Goal: Task Accomplishment & Management: Use online tool/utility

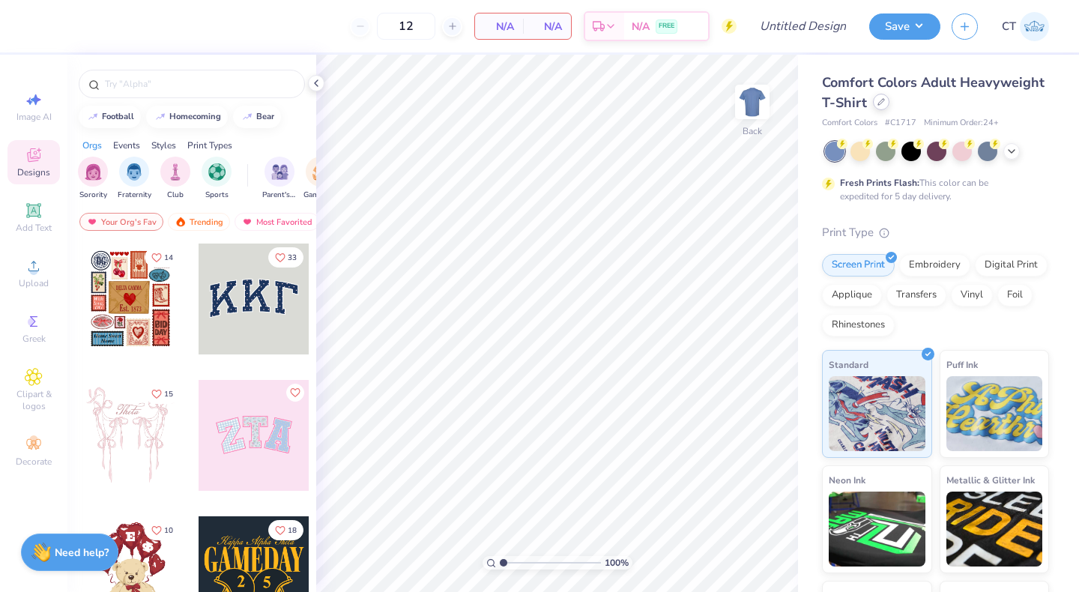
click at [882, 106] on div at bounding box center [881, 102] width 16 height 16
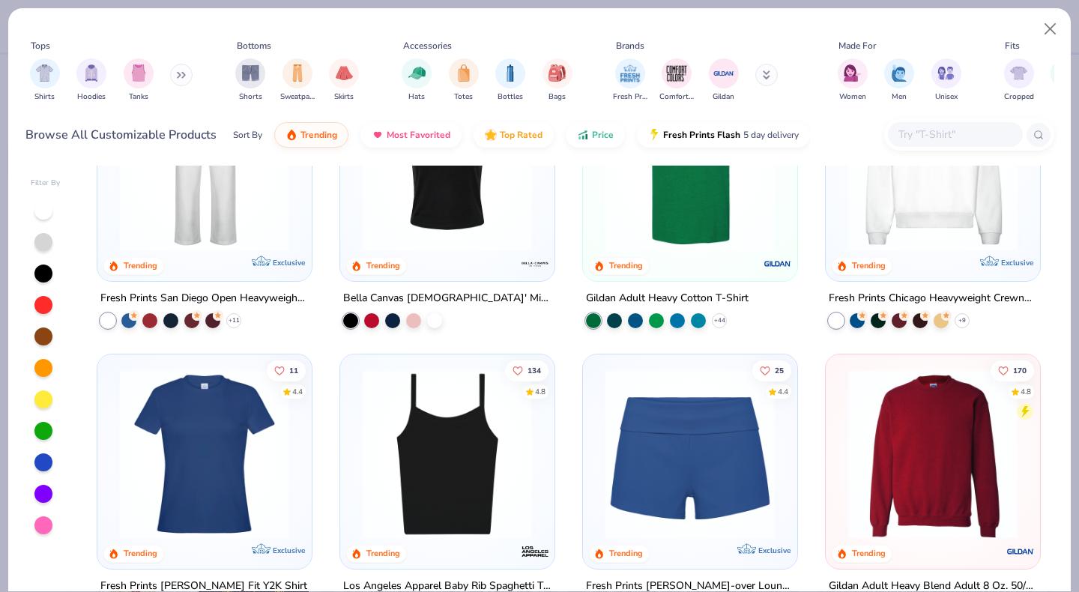
scroll to position [728, 0]
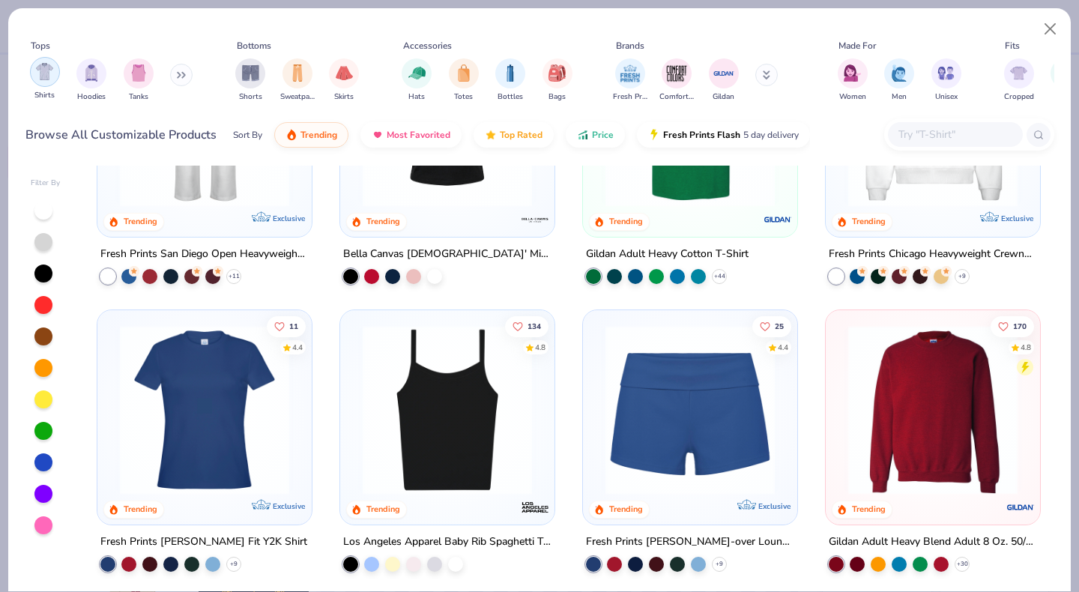
click at [47, 63] on img "filter for Shirts" at bounding box center [44, 71] width 17 height 17
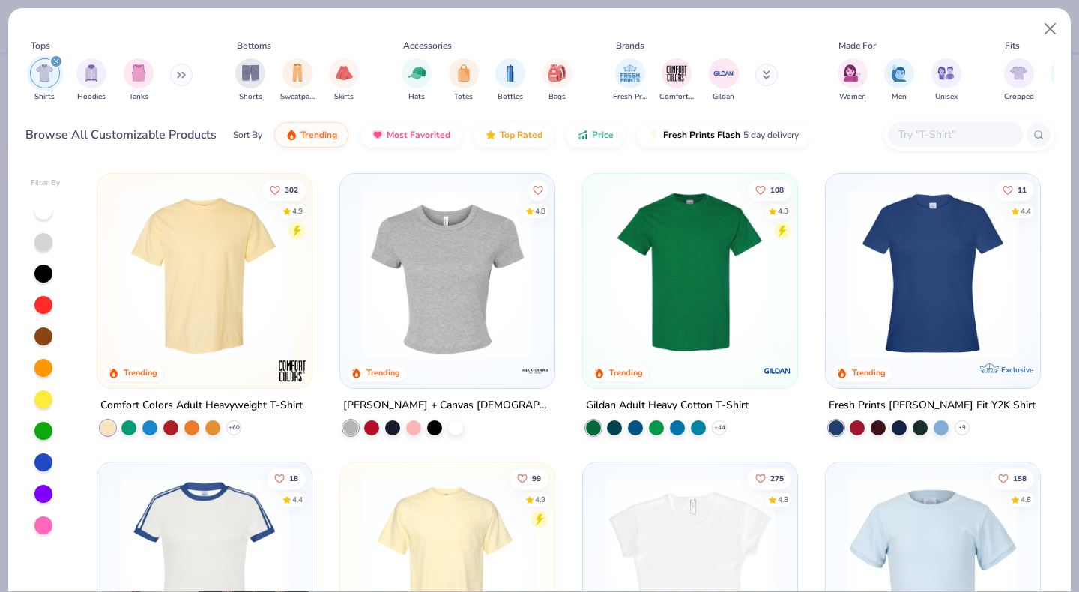
click at [655, 300] on img at bounding box center [690, 273] width 184 height 169
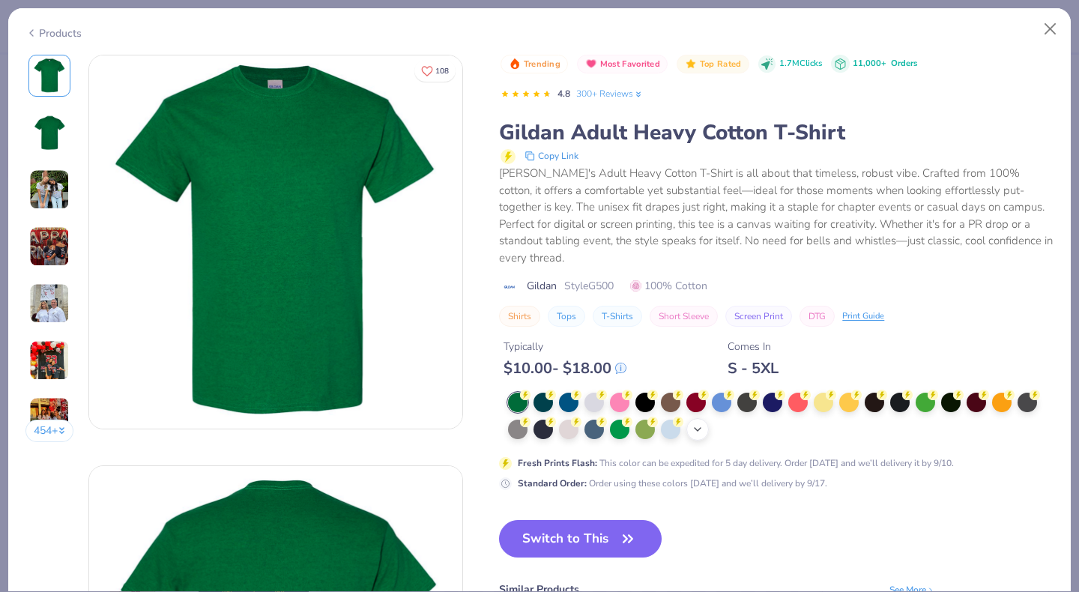
click at [692, 423] on icon at bounding box center [698, 429] width 12 height 12
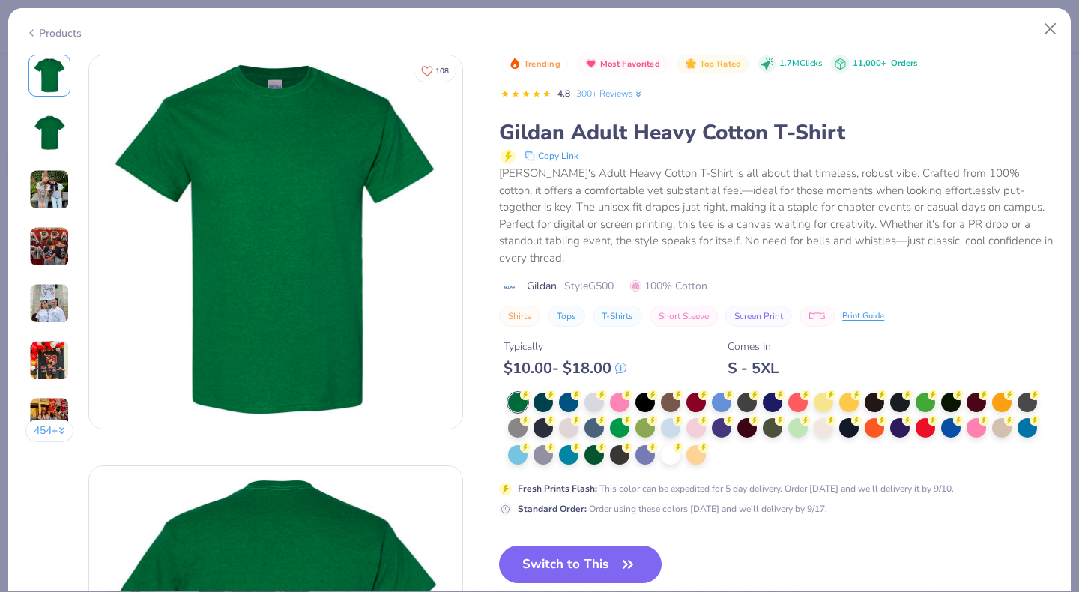
click at [534, 402] on div at bounding box center [780, 429] width 545 height 73
click at [661, 444] on div at bounding box center [670, 453] width 19 height 19
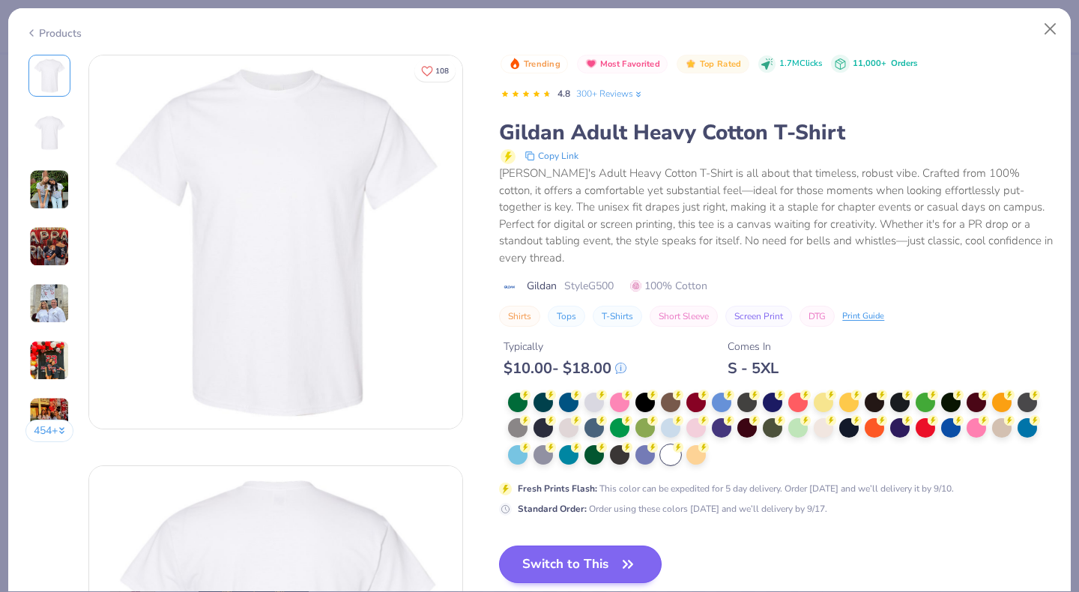
click at [499, 545] on button "Switch to This" at bounding box center [580, 563] width 163 height 37
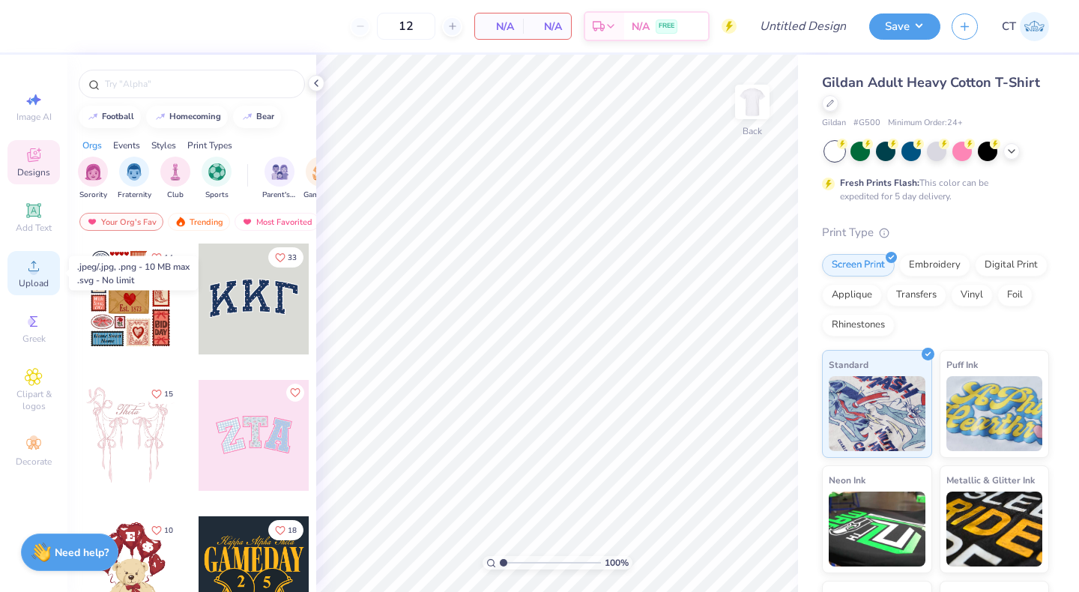
click at [15, 275] on div "Upload" at bounding box center [33, 273] width 52 height 44
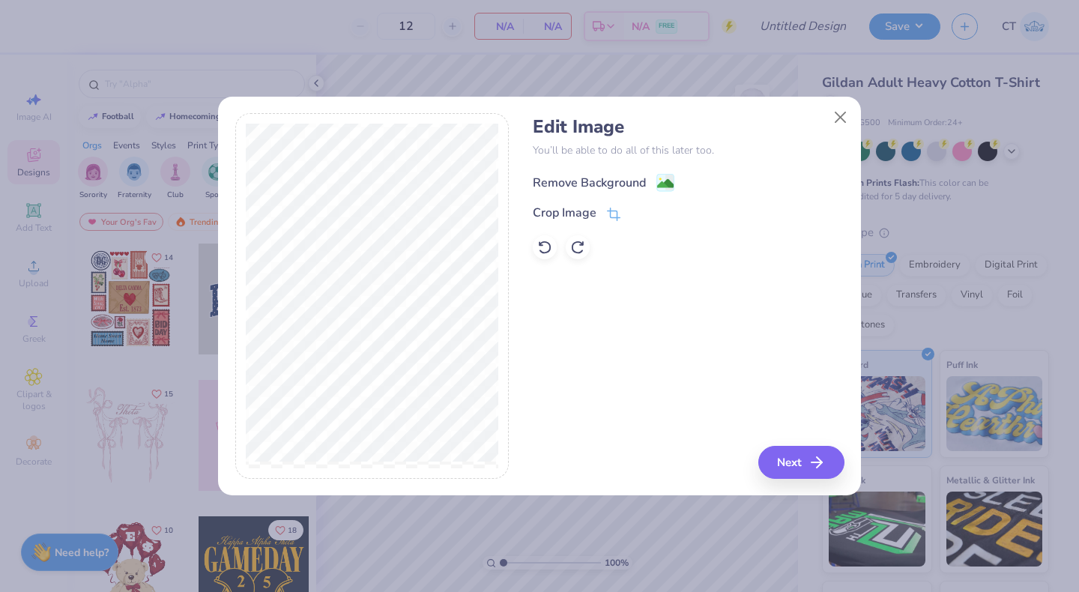
click at [618, 176] on div "Remove Background" at bounding box center [589, 183] width 113 height 18
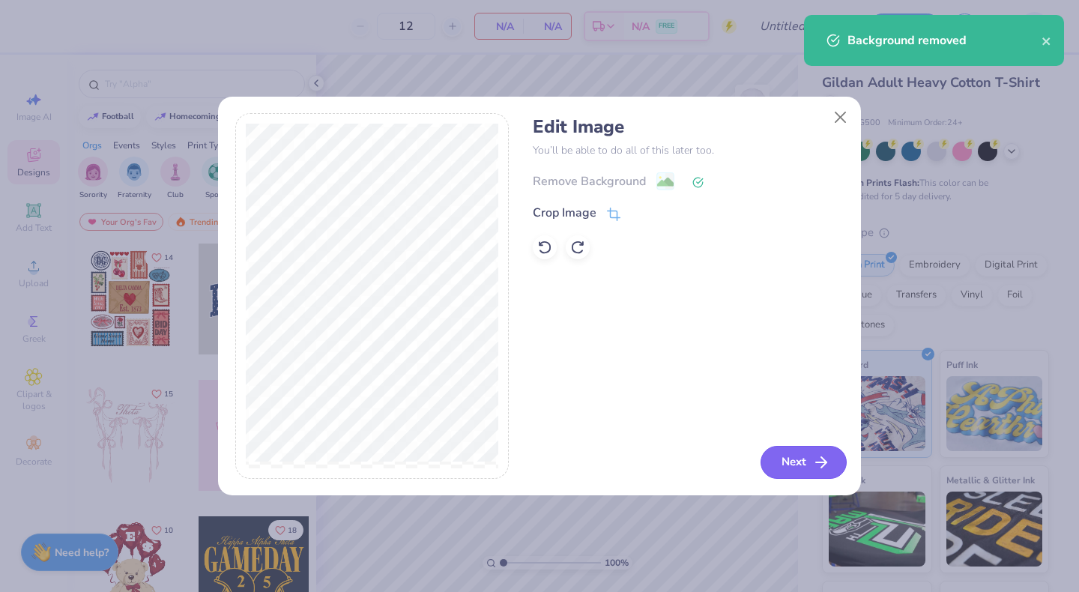
click at [799, 479] on button "Next" at bounding box center [804, 462] width 86 height 33
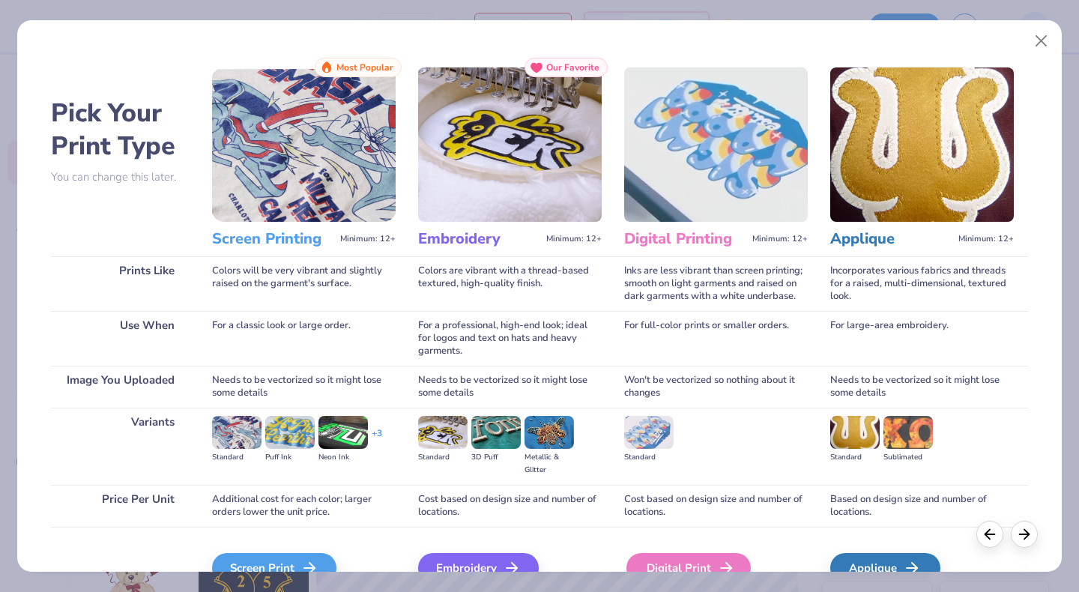
click at [649, 566] on div "Digital Print" at bounding box center [688, 568] width 124 height 30
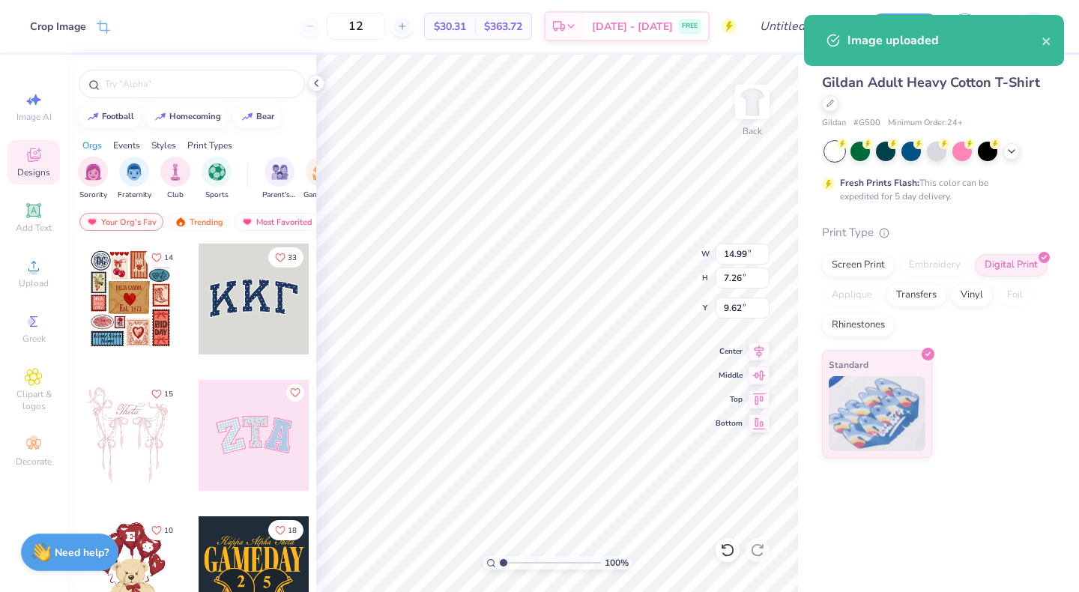
type input "11.04"
type input "5.35"
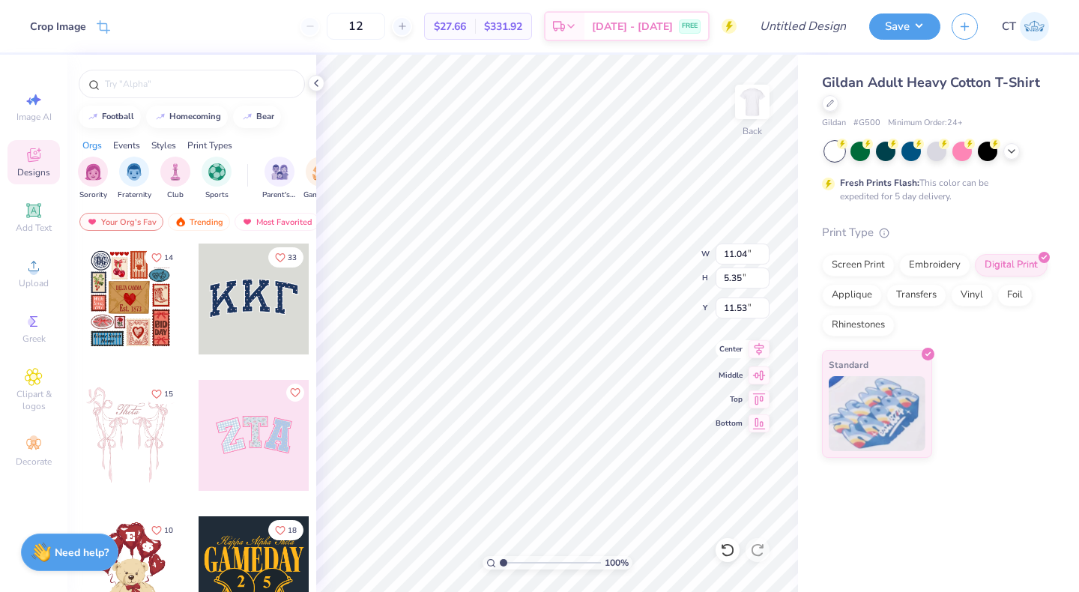
click at [755, 354] on icon at bounding box center [759, 349] width 21 height 18
click at [761, 393] on icon at bounding box center [759, 397] width 21 height 18
type input "3.00"
click at [889, 28] on button "Save" at bounding box center [904, 24] width 71 height 26
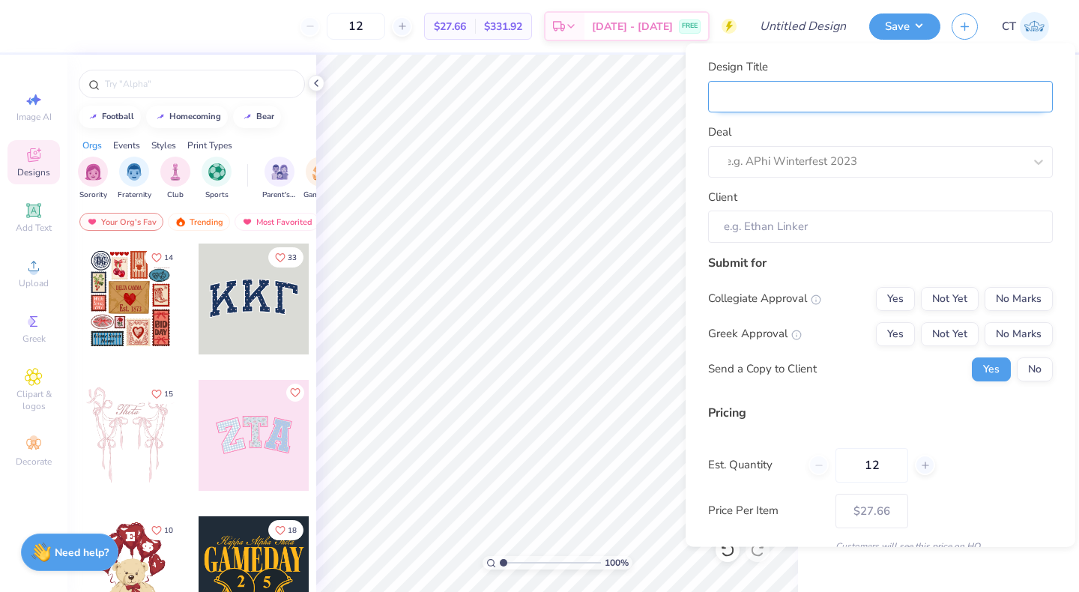
click at [756, 102] on input "Design Title" at bounding box center [880, 96] width 345 height 32
type input "P"
type input "Pi"
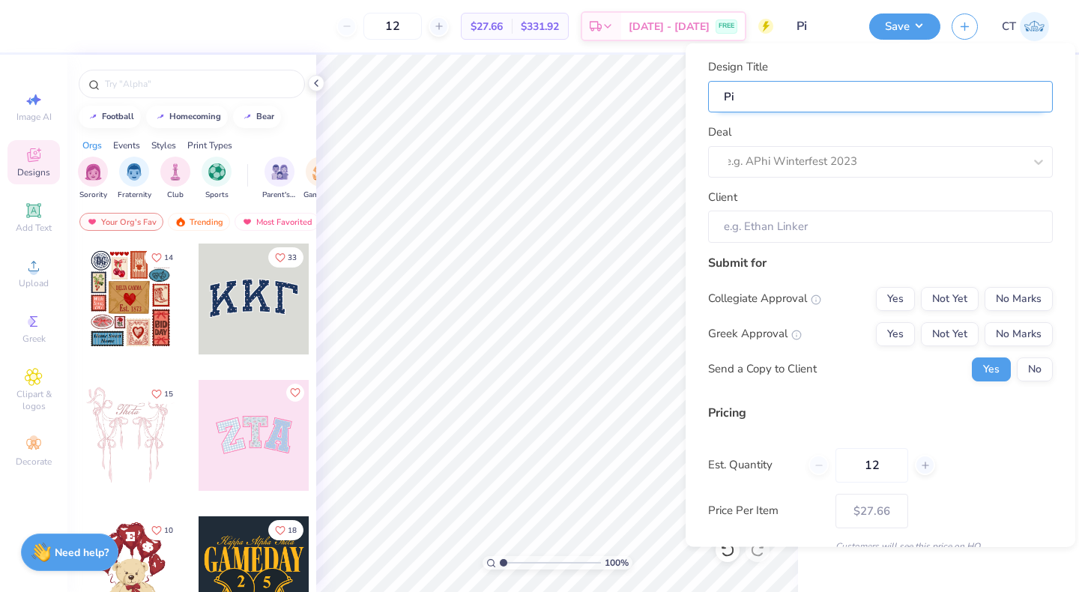
type input "Pi"
type input "Pi P"
type input "Pi Ph"
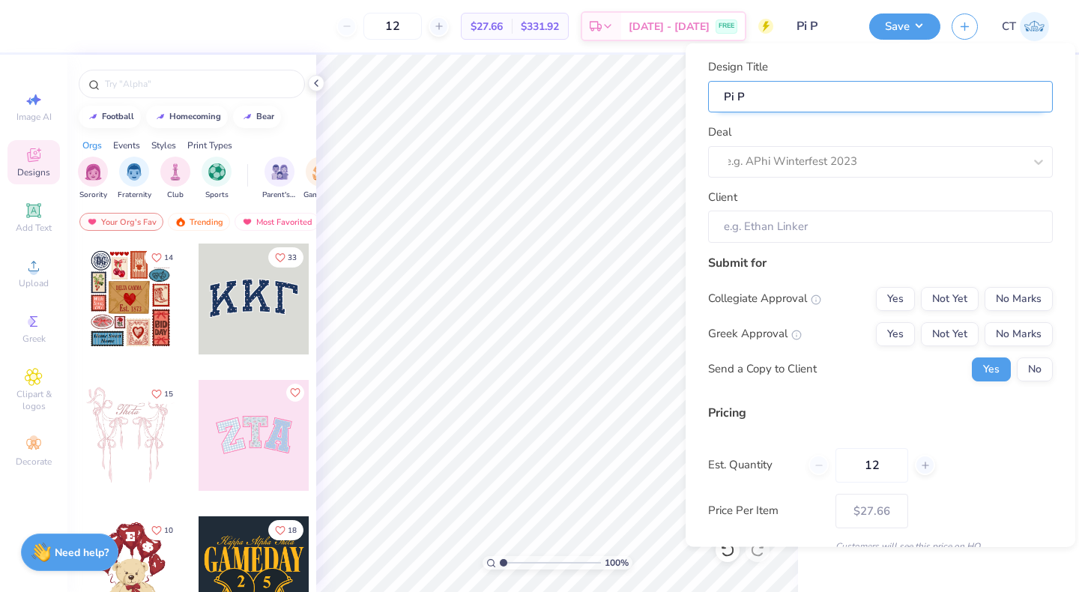
type input "Pi Ph"
type input "Pi Phi"
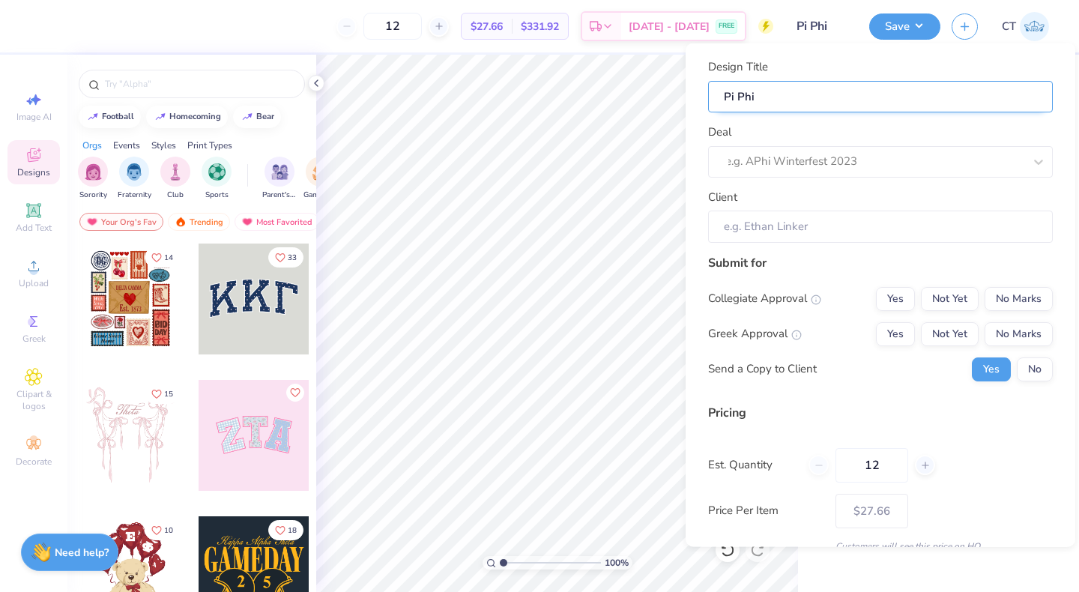
type input "Pi Phi B"
type input "Pi Phi Bi"
type input "Pi Phi Bid"
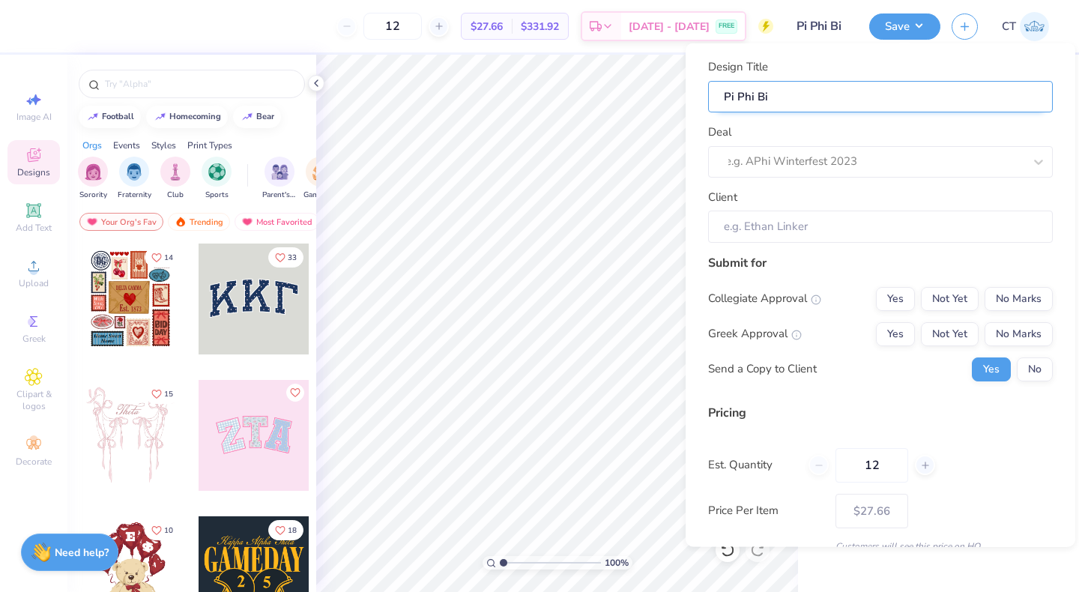
type input "Pi Phi Bid"
type input "Pi Phi Bid D"
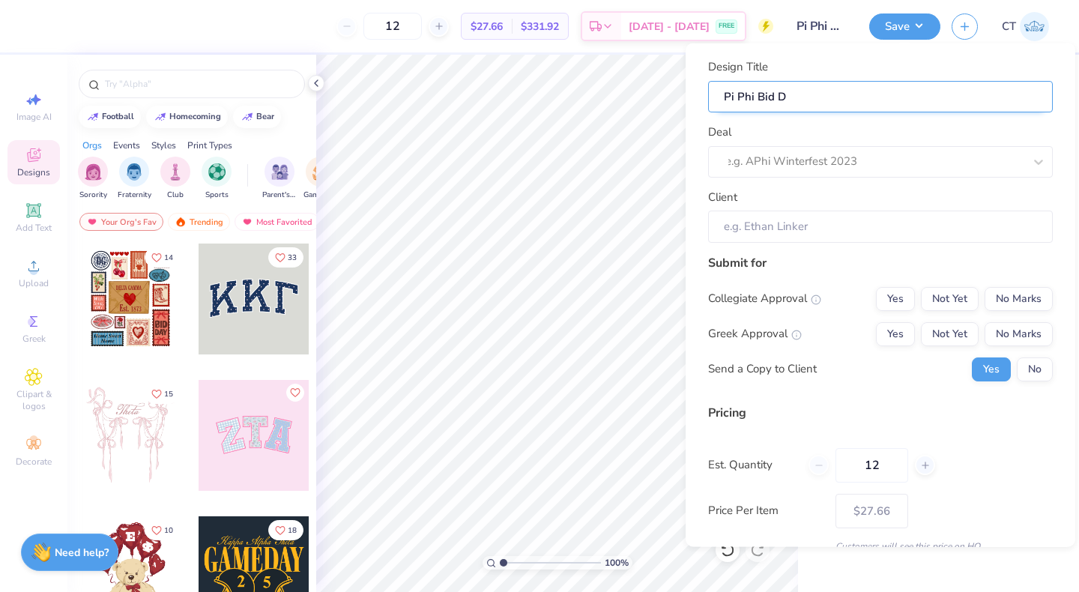
type input "Pi Phi Bid Da"
type input "Pi Phi Bid Day"
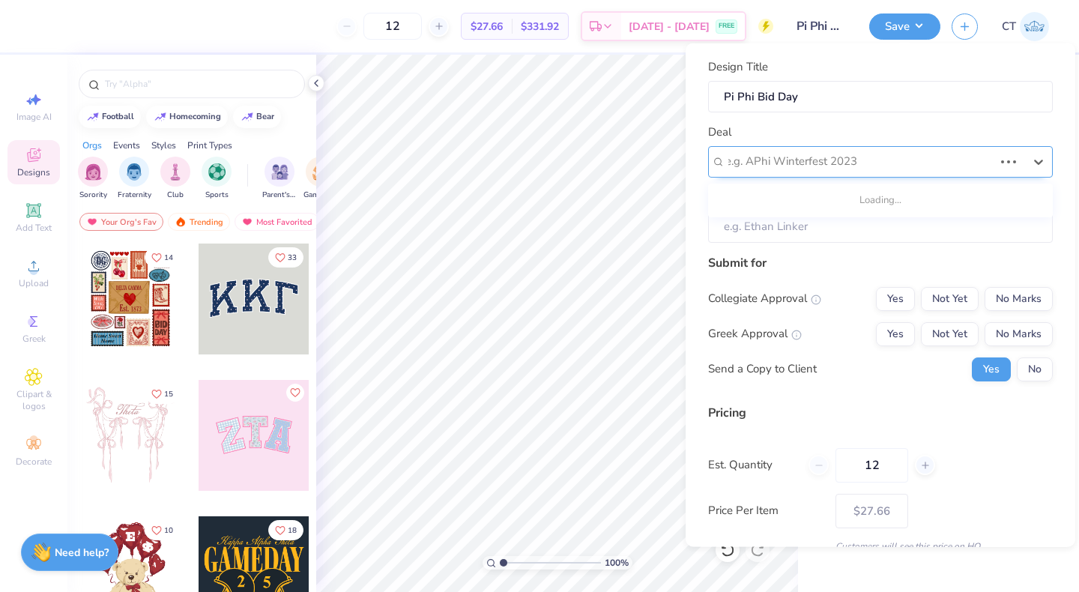
click at [811, 166] on div "e.g. APhi Winterfest 2023" at bounding box center [859, 161] width 268 height 17
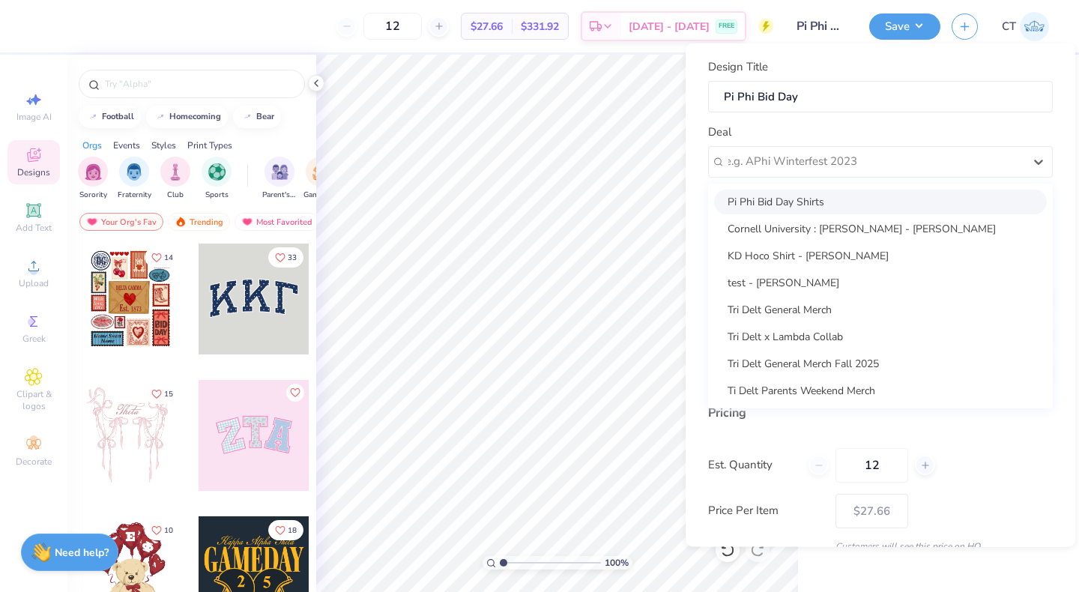
click at [792, 199] on div "Pi Phi Bid Day Shirts" at bounding box center [880, 201] width 333 height 25
type input "[PERSON_NAME]"
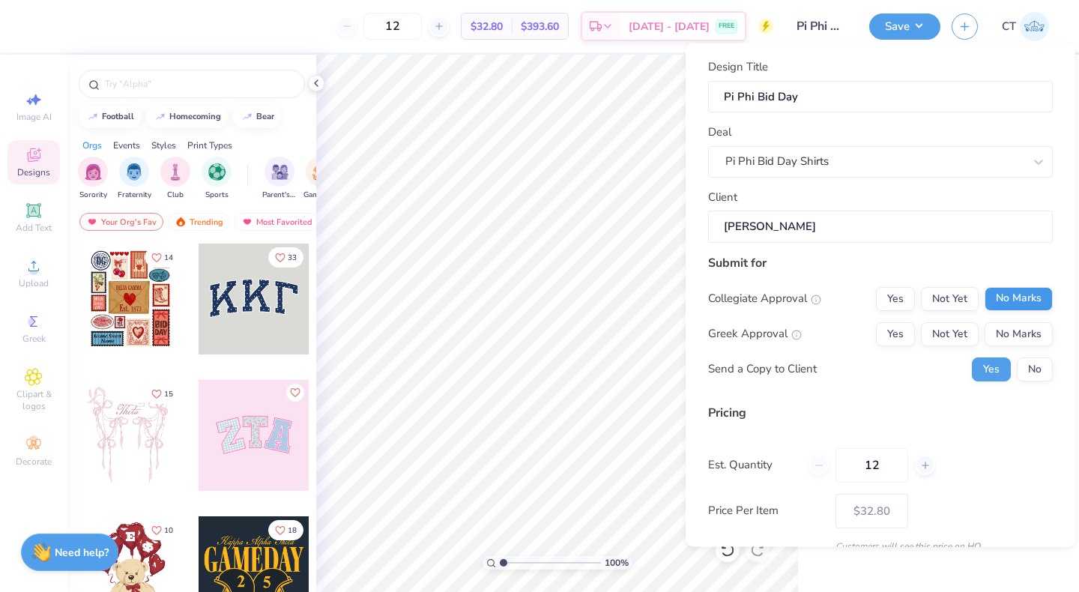
click at [1015, 297] on button "No Marks" at bounding box center [1019, 298] width 68 height 24
click at [954, 327] on button "Not Yet" at bounding box center [950, 333] width 58 height 24
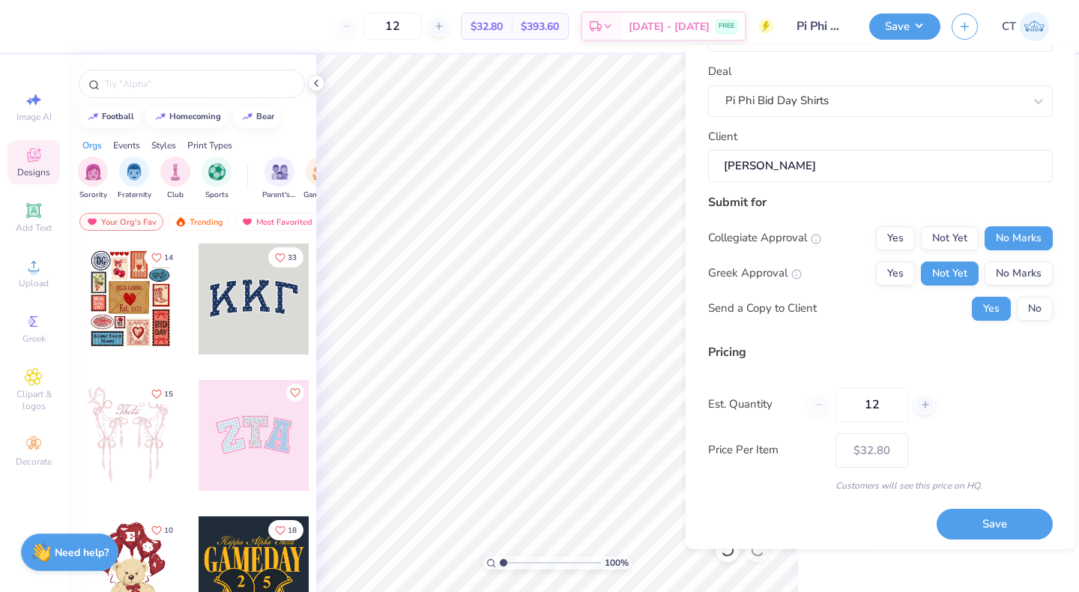
scroll to position [66, 0]
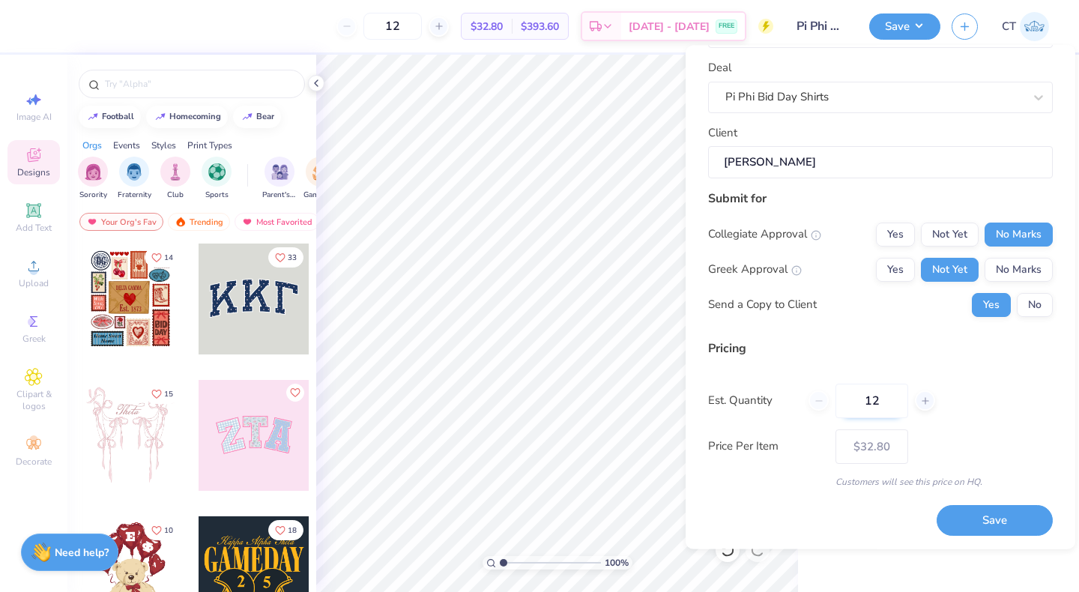
click at [867, 397] on input "12" at bounding box center [871, 401] width 73 height 34
click at [970, 516] on button "Save" at bounding box center [995, 521] width 116 height 31
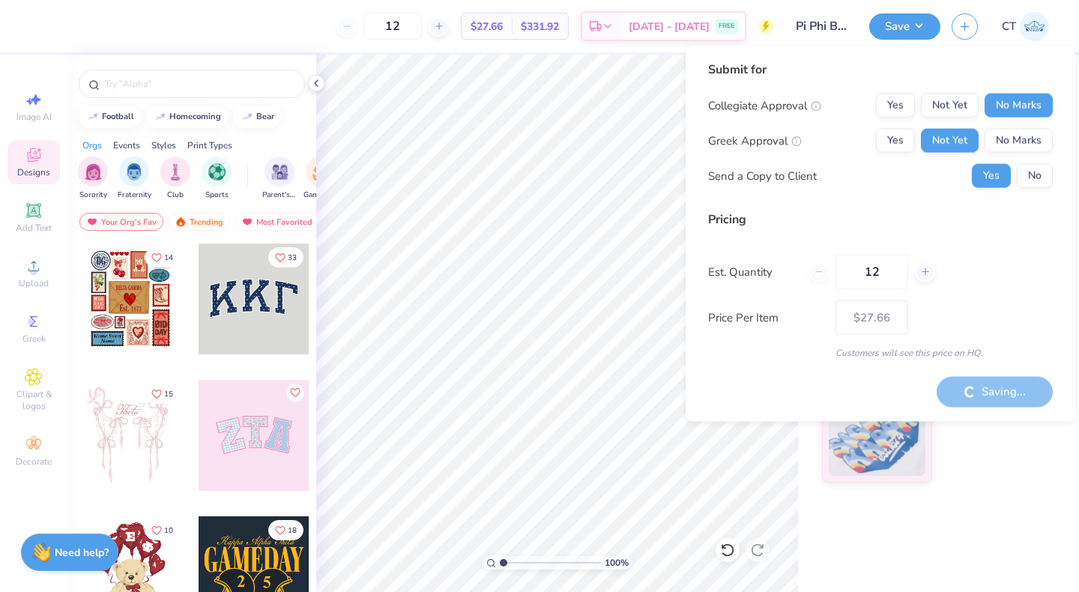
type input "– –"
